Goal: Task Accomplishment & Management: Complete application form

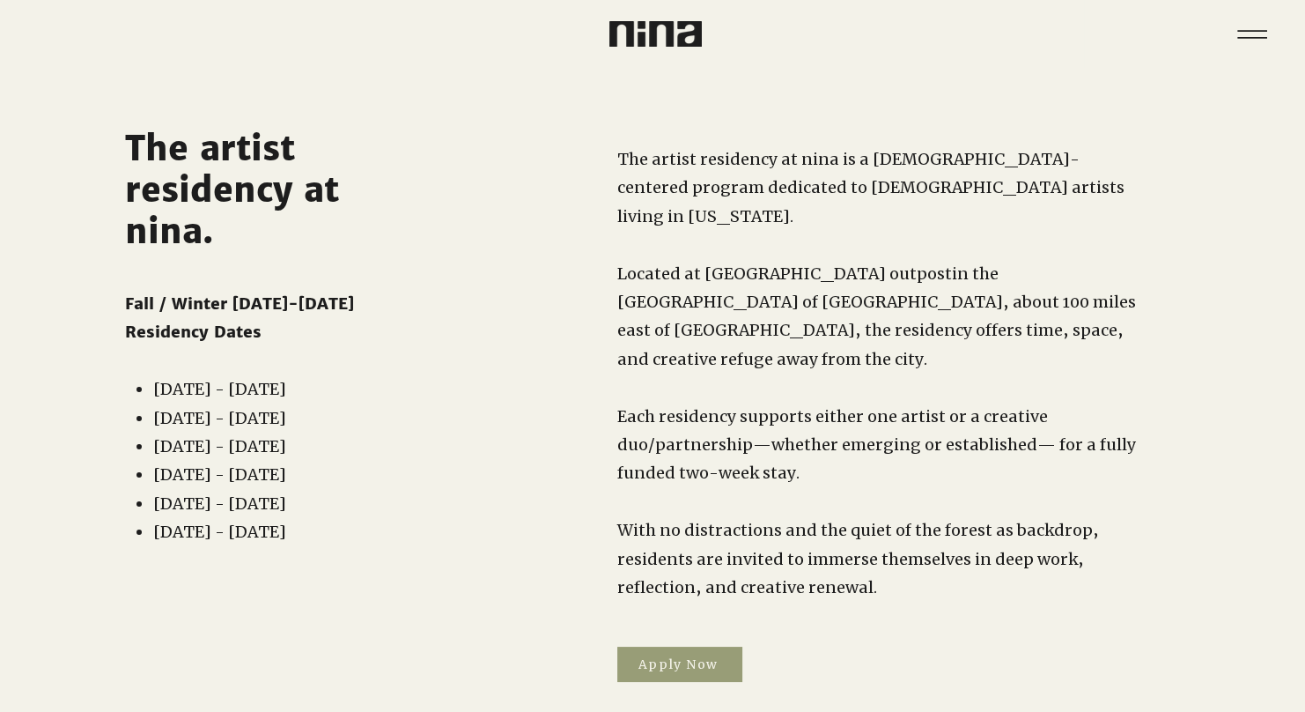
click at [672, 646] on span "Apply Now" at bounding box center [679, 663] width 125 height 35
click at [639, 30] on img at bounding box center [655, 34] width 92 height 26
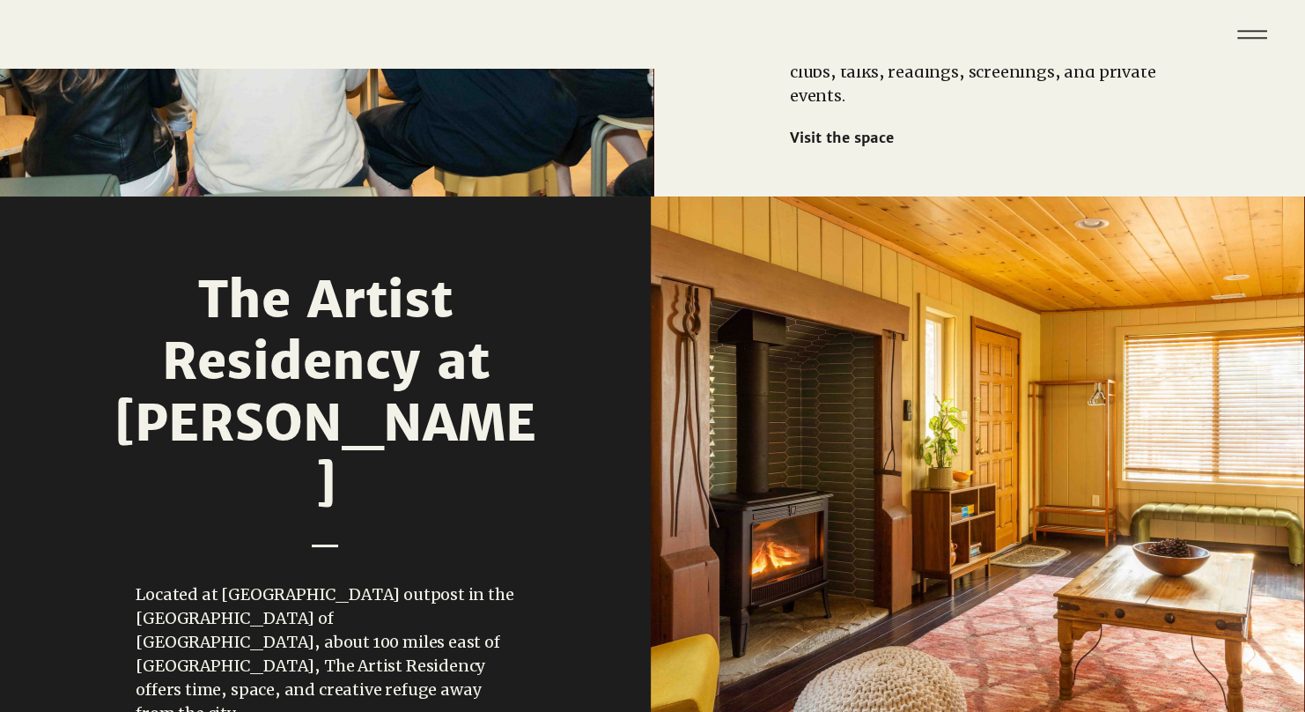
scroll to position [1896, 0]
click at [1238, 26] on icon "Menu" at bounding box center [1253, 35] width 62 height 62
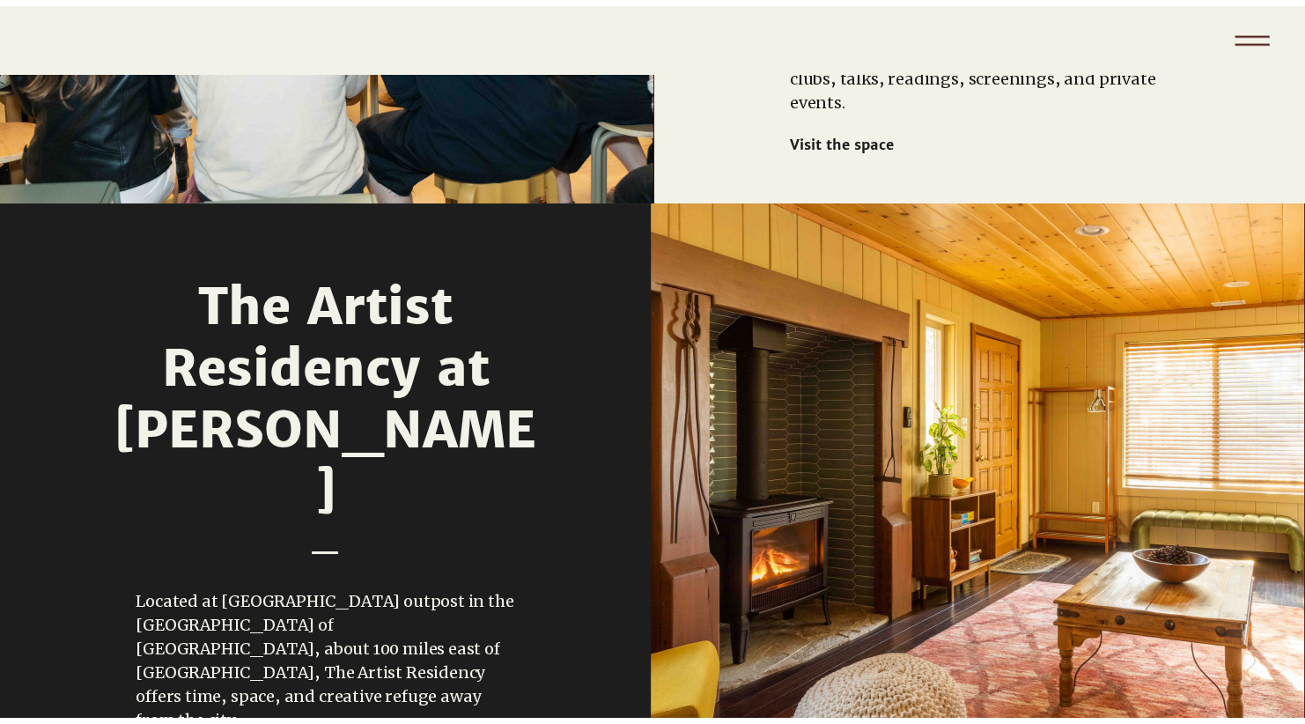
scroll to position [0, 0]
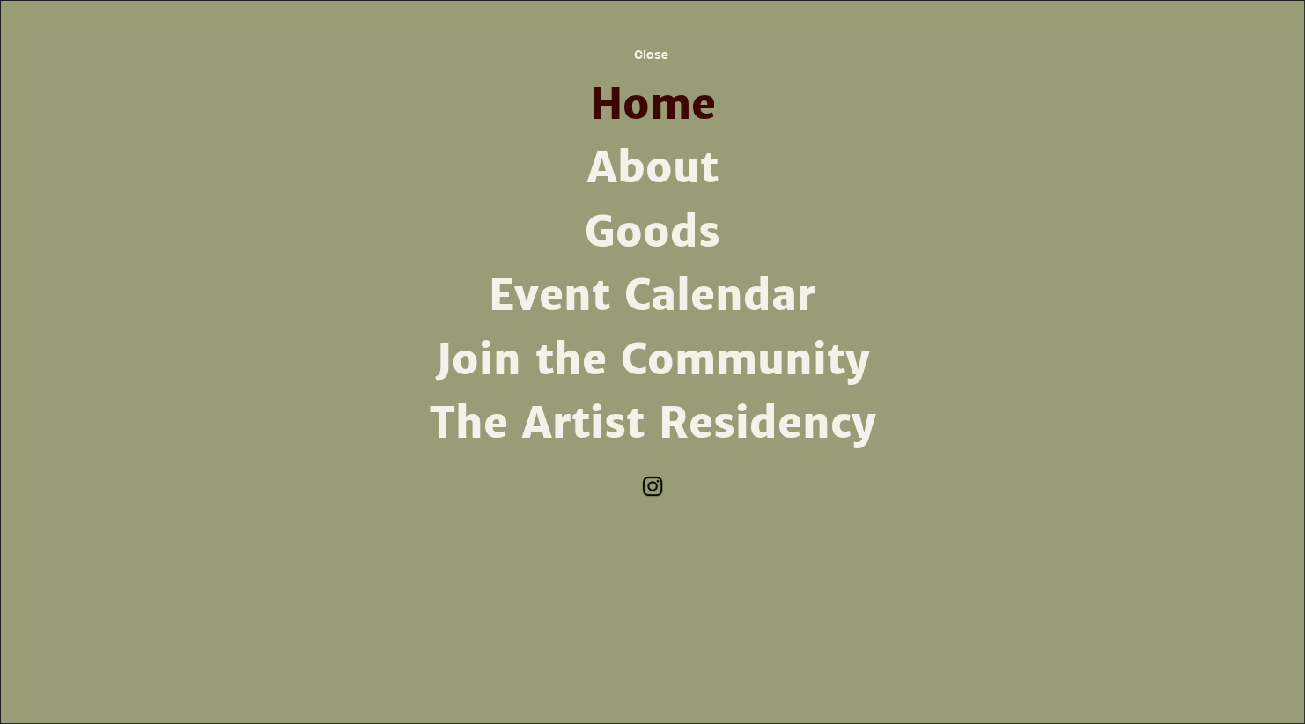
click at [648, 166] on link "About" at bounding box center [653, 168] width 460 height 63
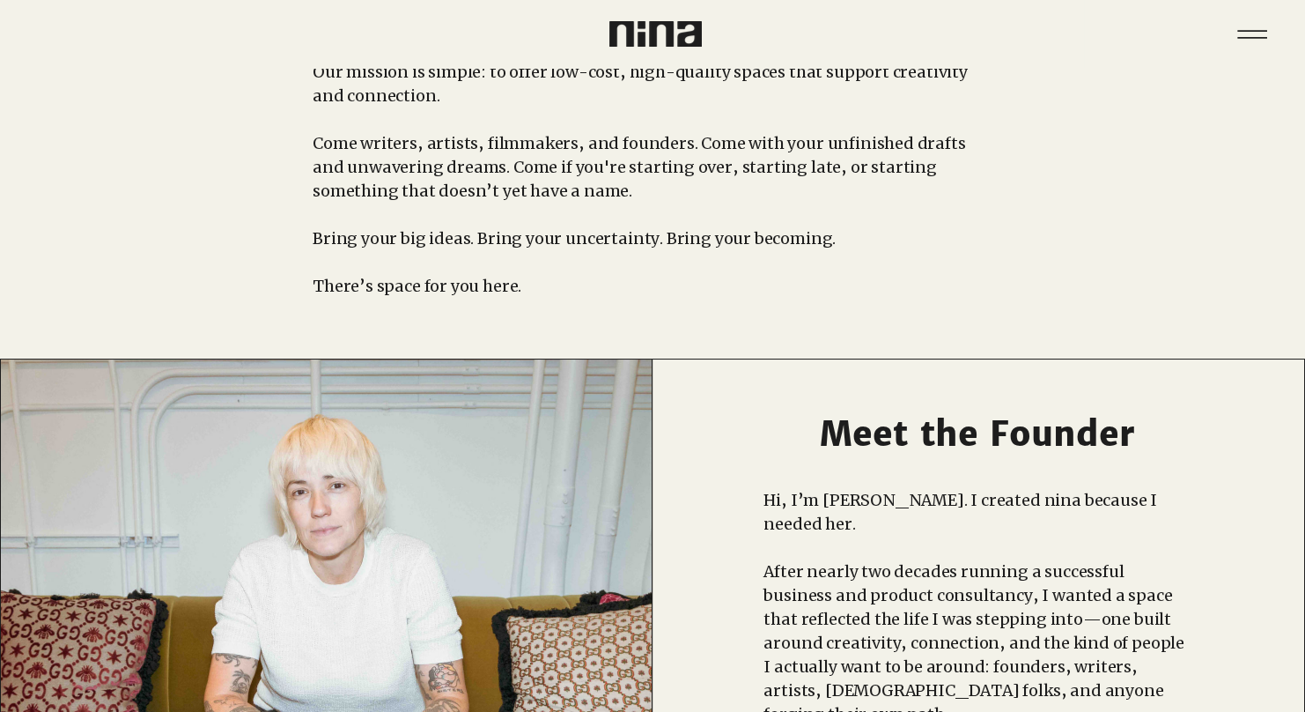
scroll to position [198, 0]
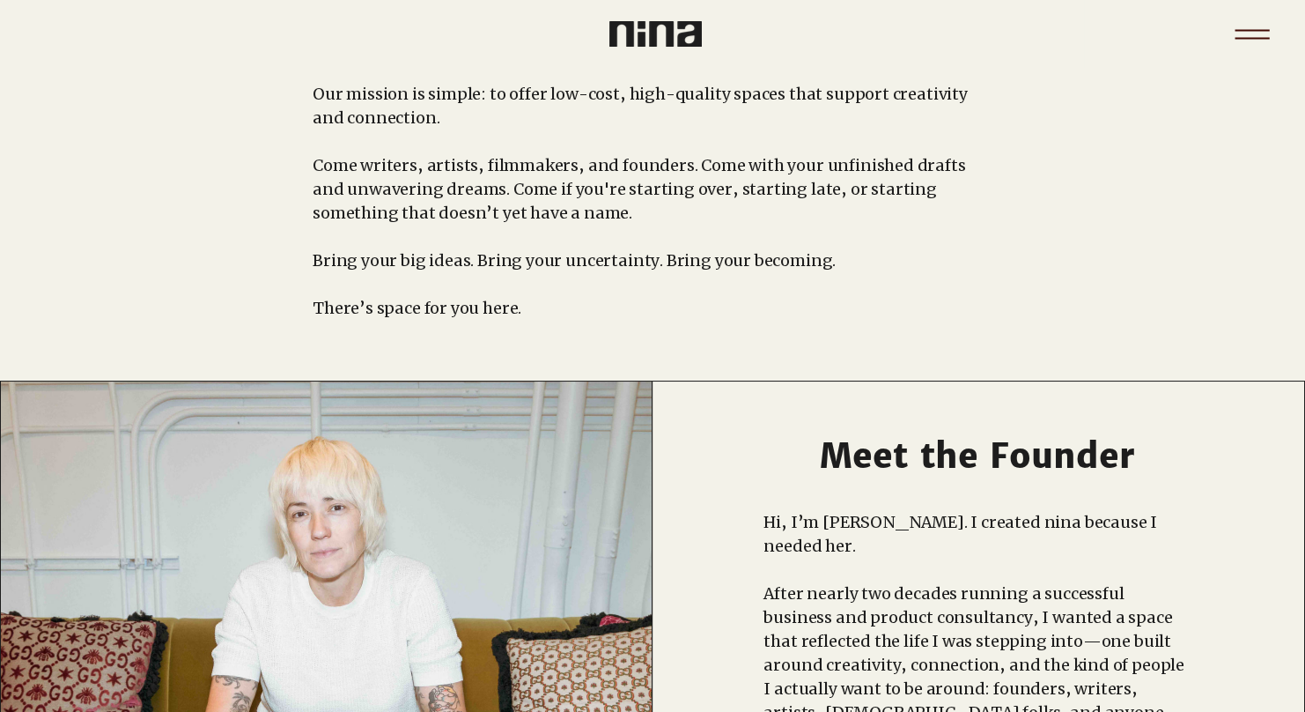
click at [1259, 28] on icon "Menu" at bounding box center [1253, 35] width 62 height 62
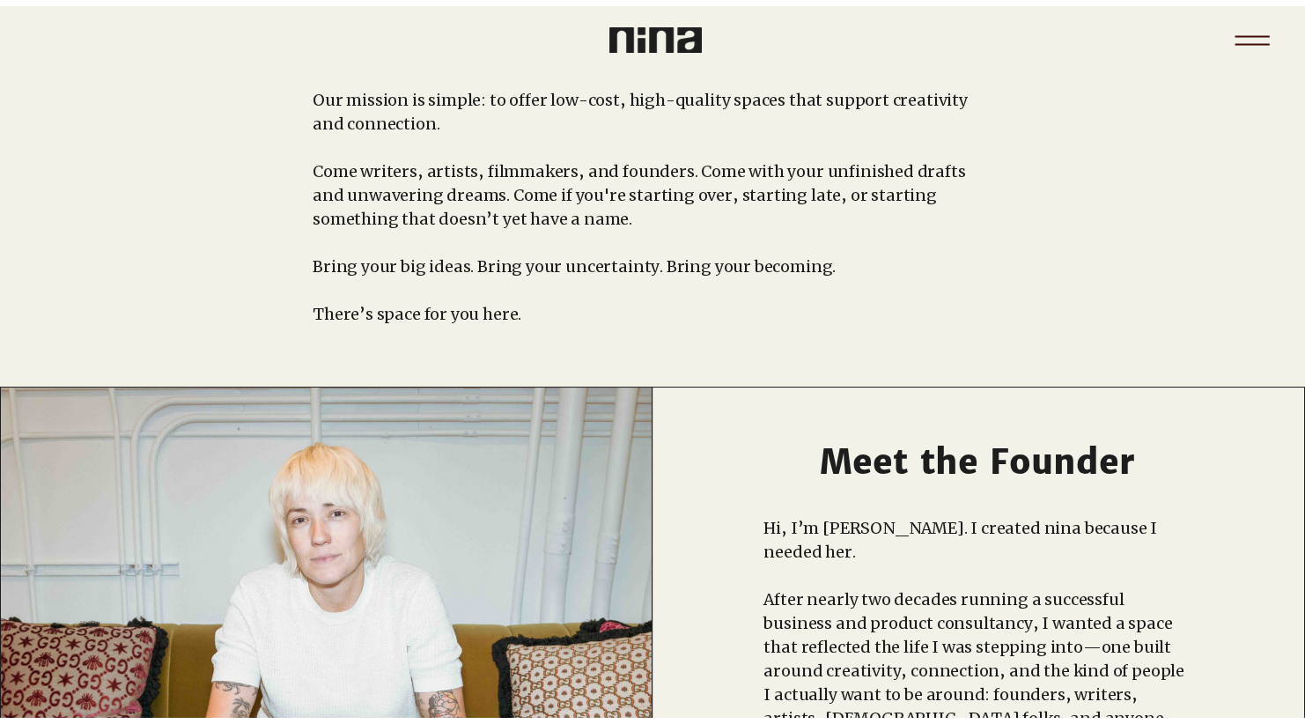
scroll to position [0, 0]
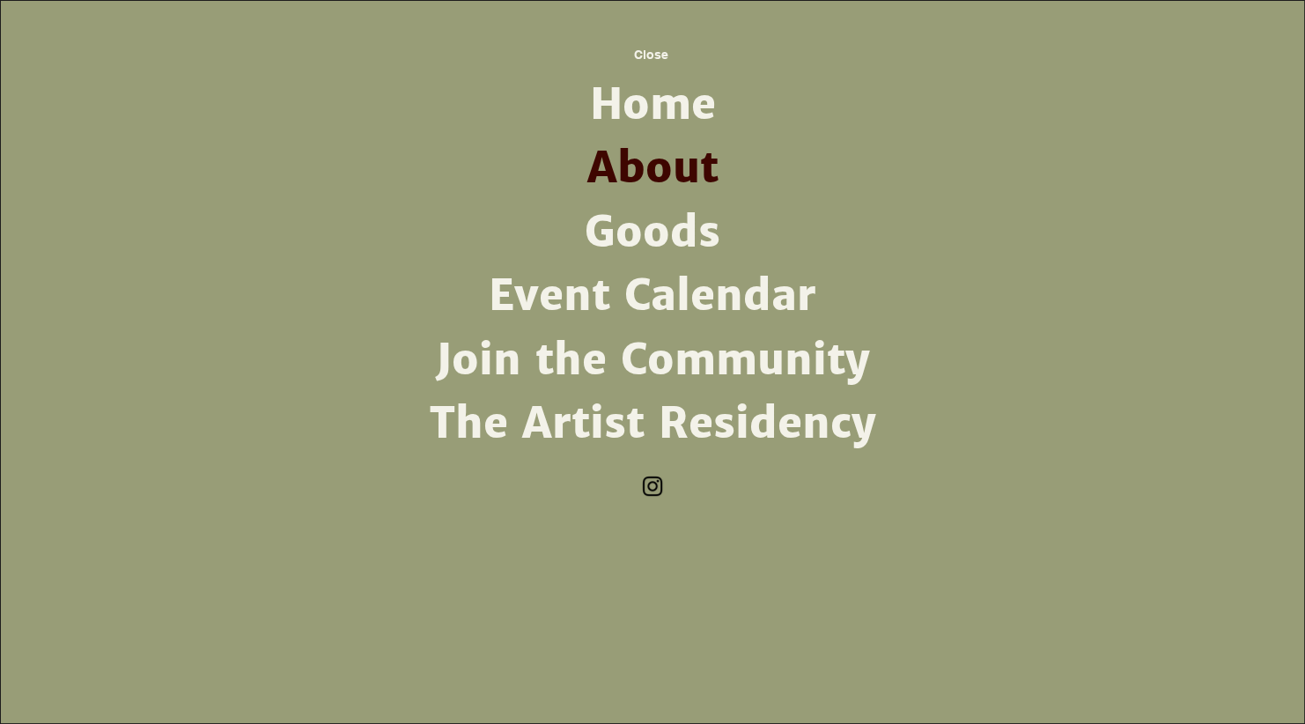
click at [698, 425] on link "The Artist Residency" at bounding box center [653, 423] width 460 height 63
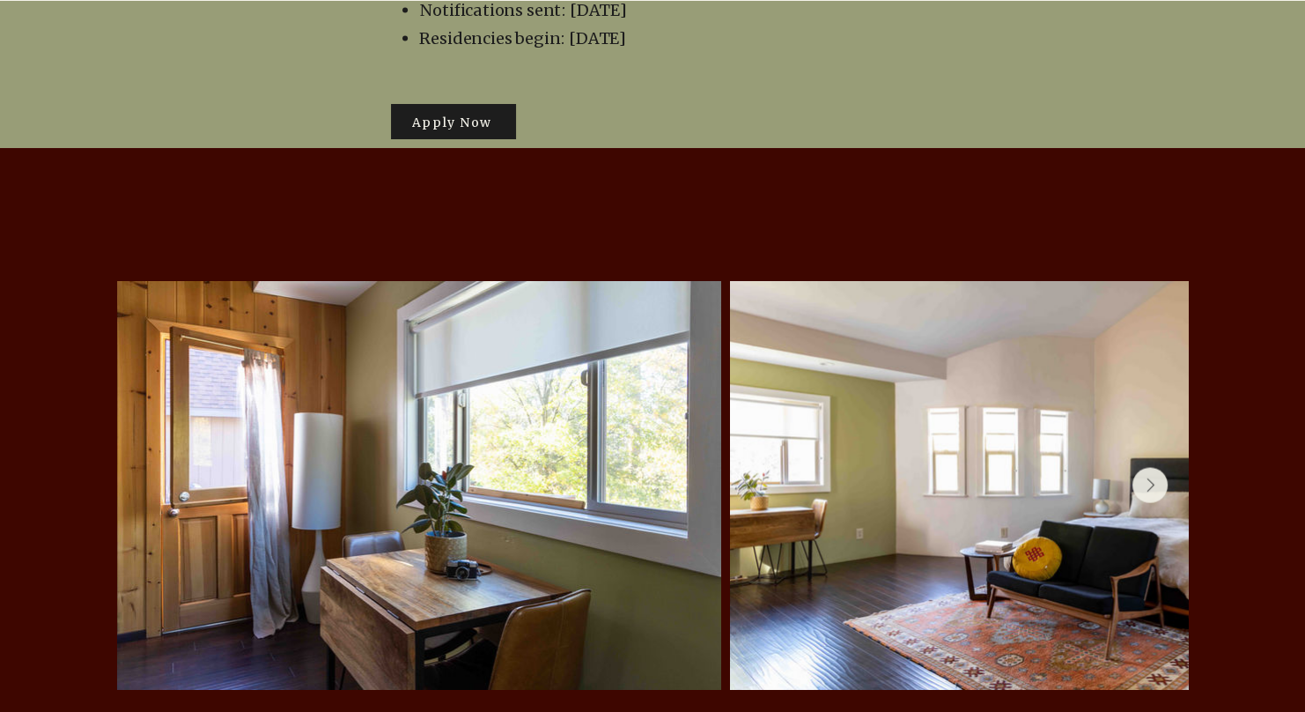
scroll to position [3647, 0]
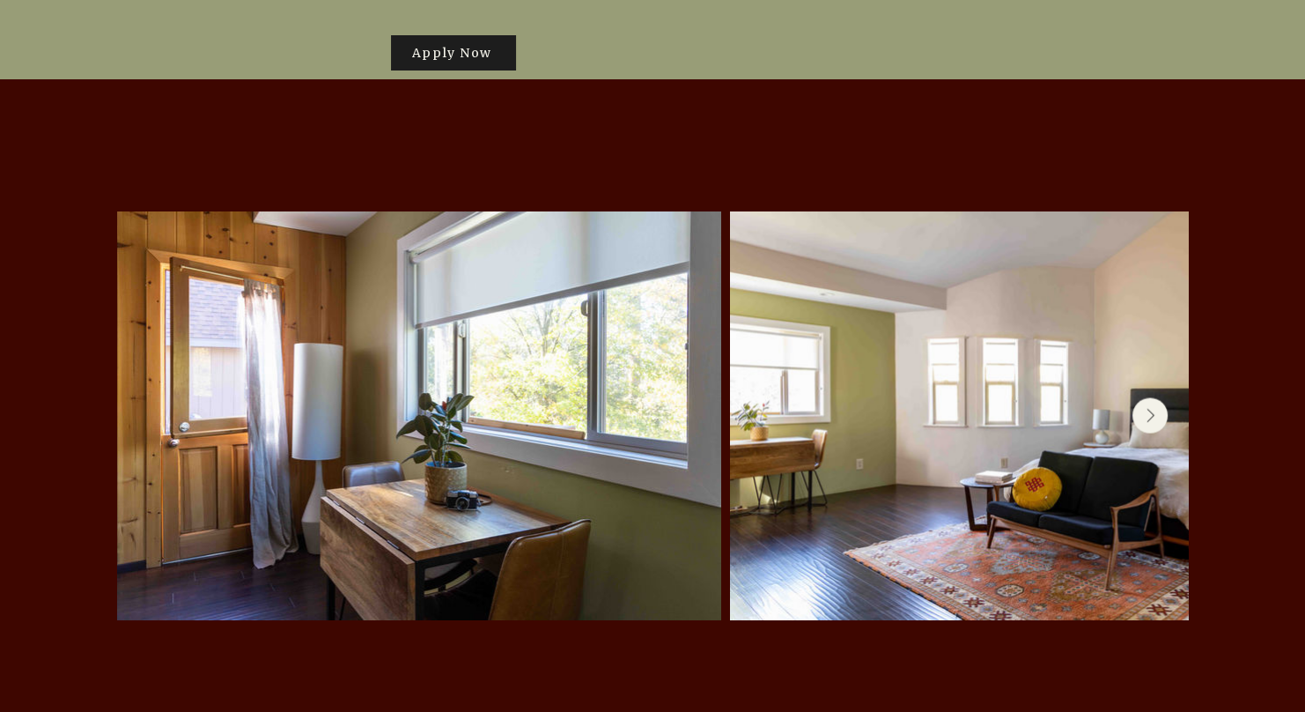
click at [1151, 398] on button "Next Item" at bounding box center [1150, 415] width 35 height 35
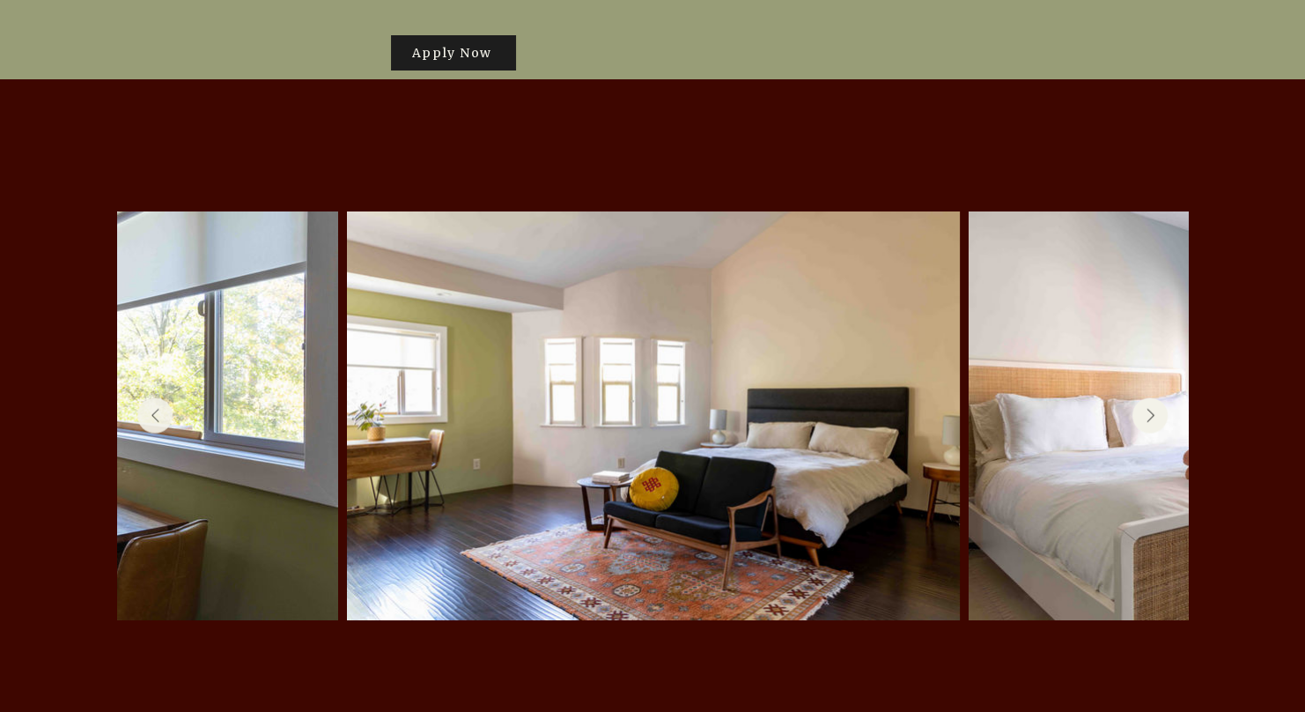
click at [1151, 398] on button "Next Item" at bounding box center [1150, 415] width 35 height 35
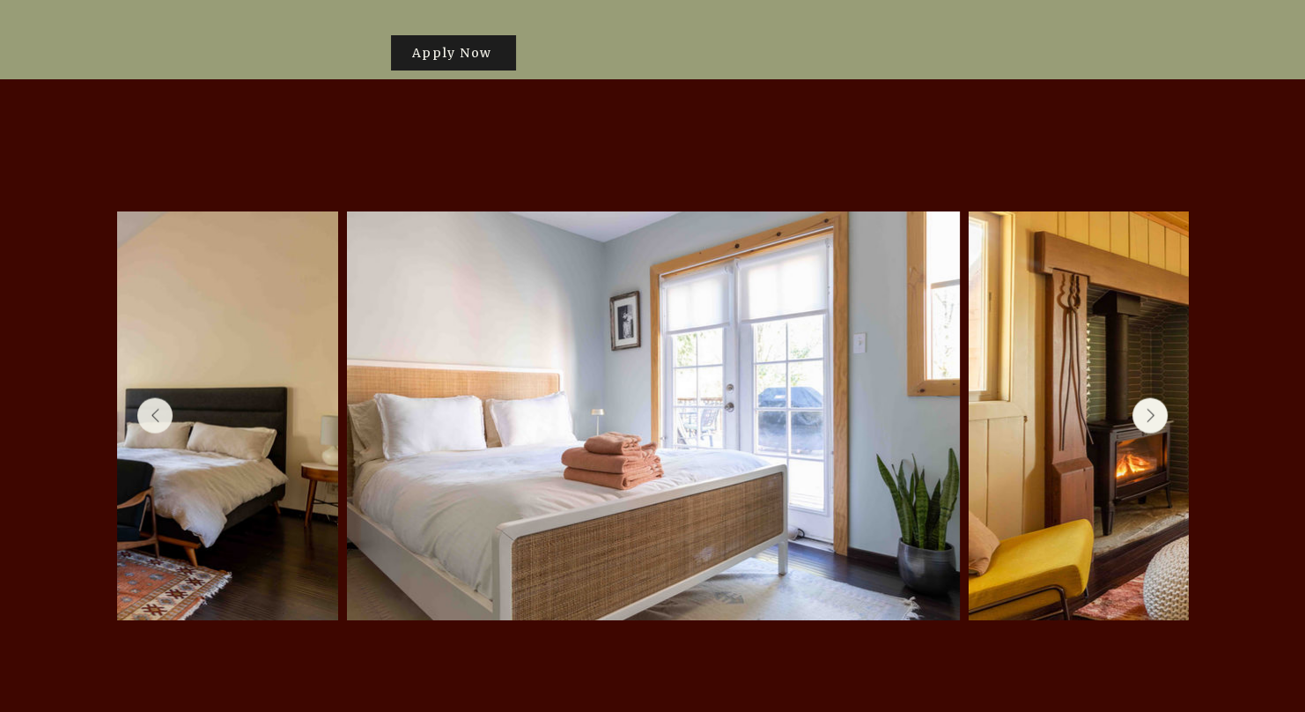
scroll to position [0, 1005]
click at [1150, 409] on icon "Next Item" at bounding box center [1150, 416] width 9 height 15
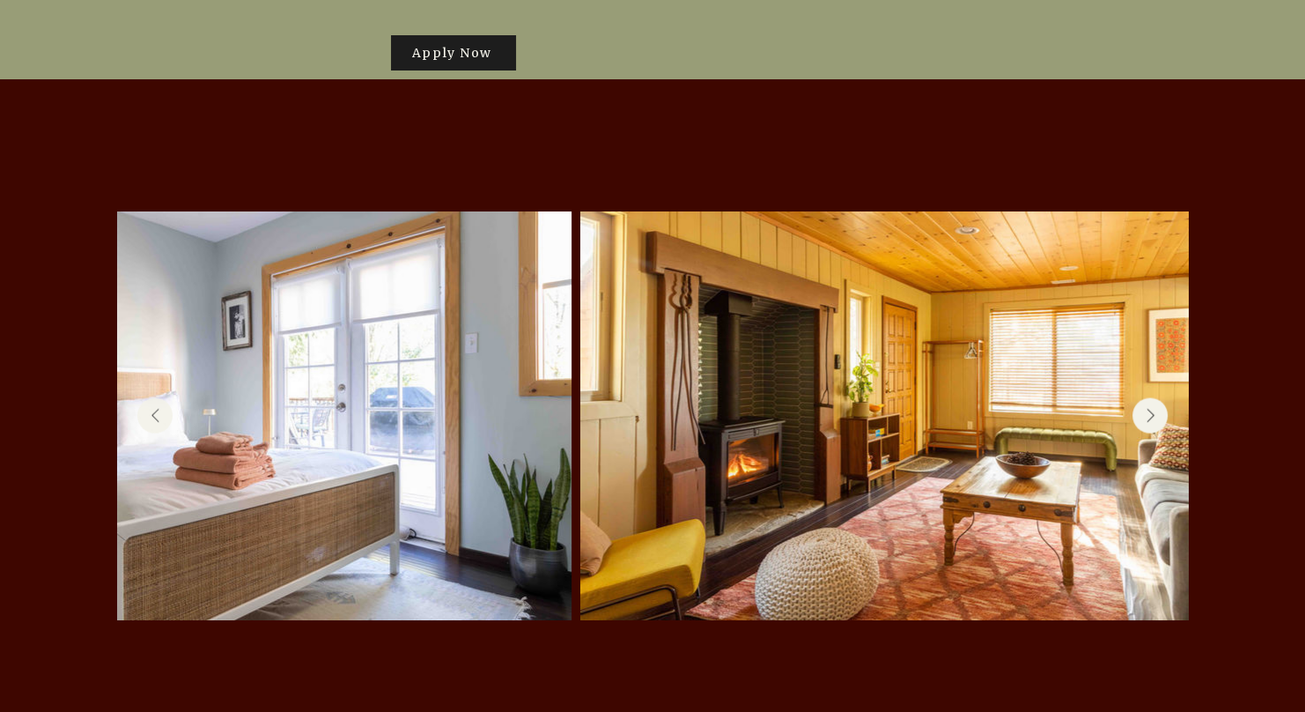
scroll to position [0, 1399]
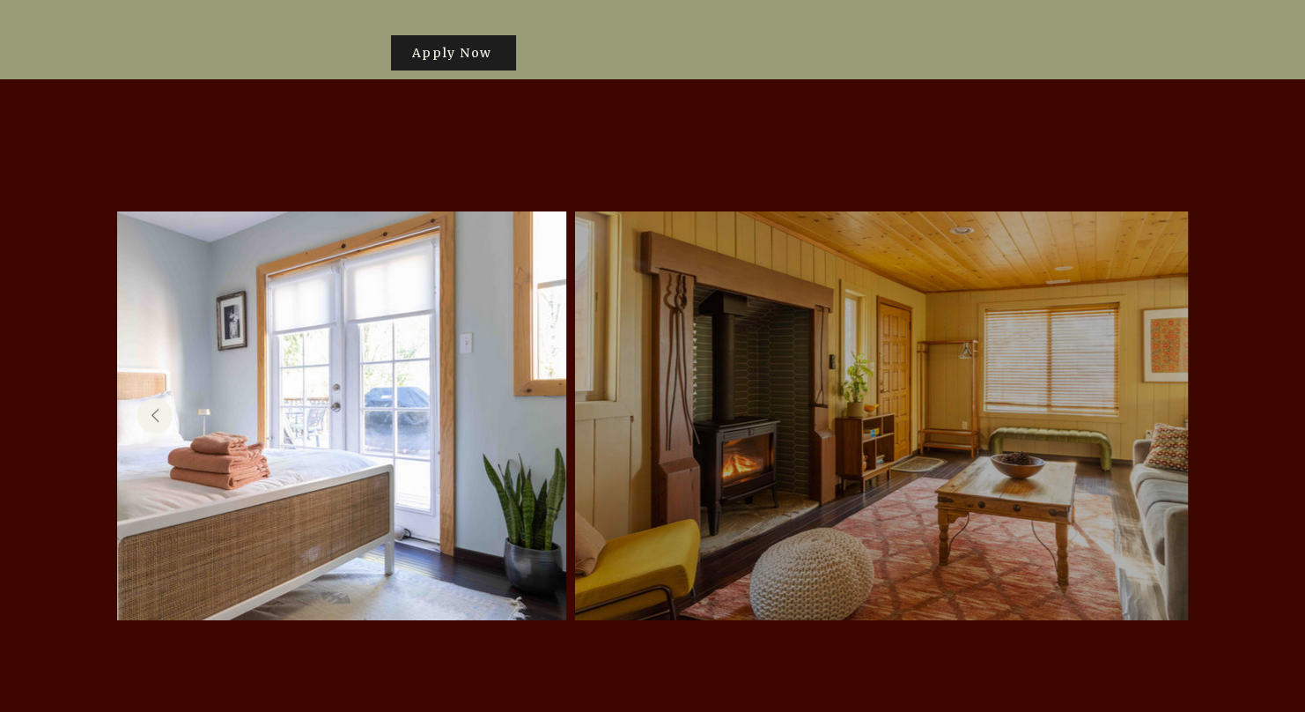
click at [1149, 370] on div at bounding box center [882, 416] width 560 height 356
